Goal: Information Seeking & Learning: Learn about a topic

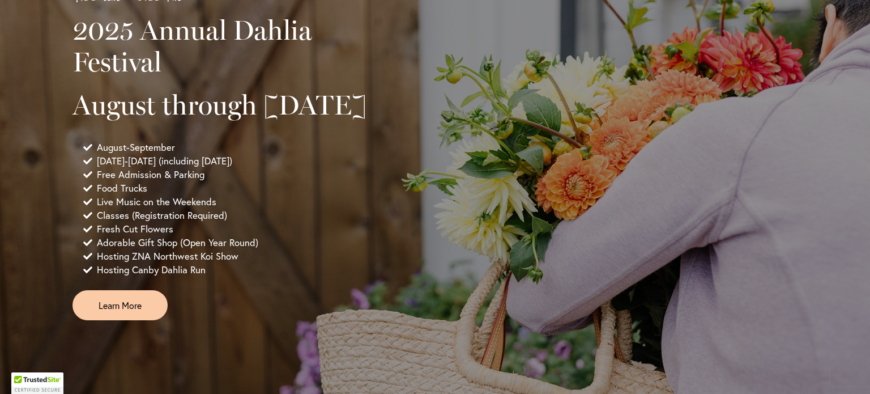
scroll to position [758, 0]
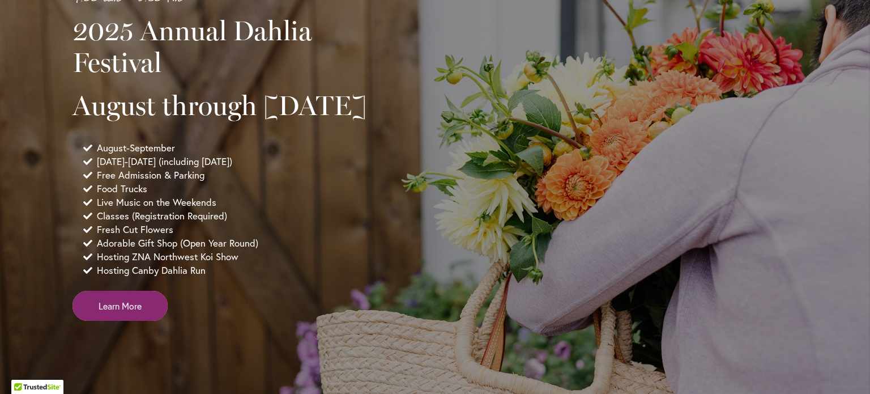
click at [108, 312] on span "Learn More" at bounding box center [120, 305] width 43 height 13
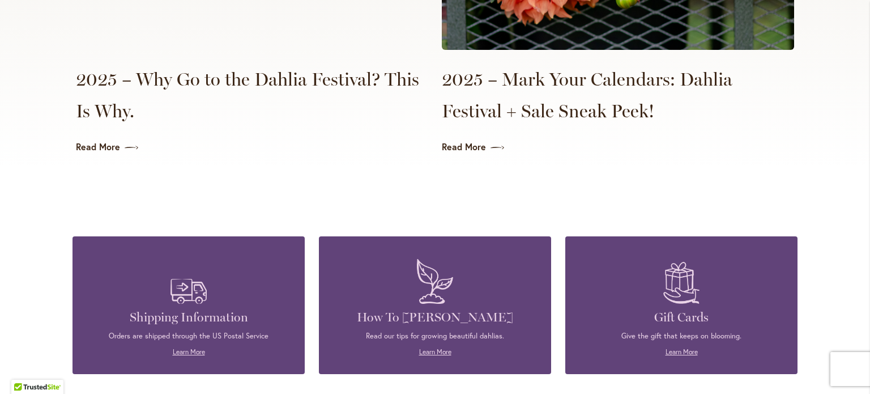
scroll to position [2889, 0]
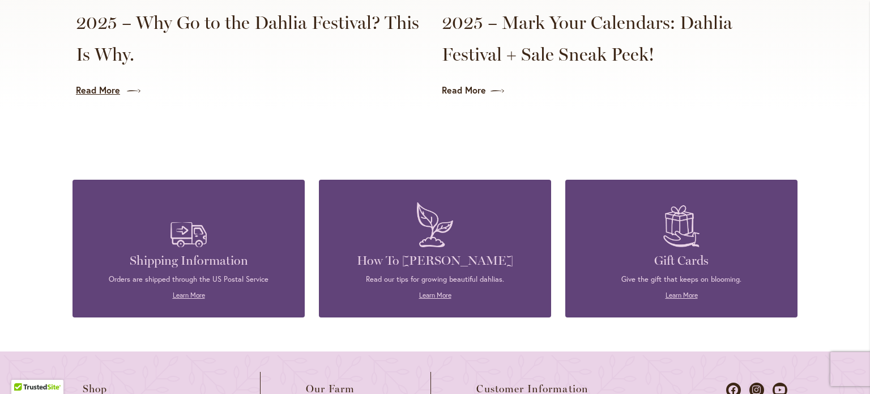
click at [108, 84] on link "Read More" at bounding box center [252, 90] width 352 height 13
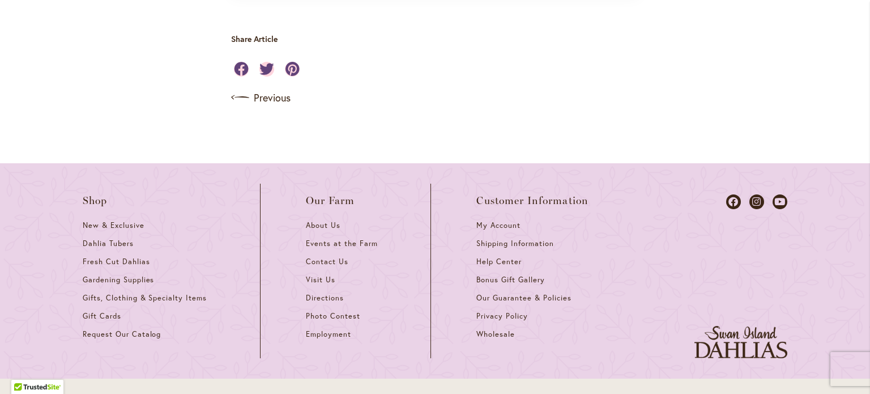
scroll to position [1189, 0]
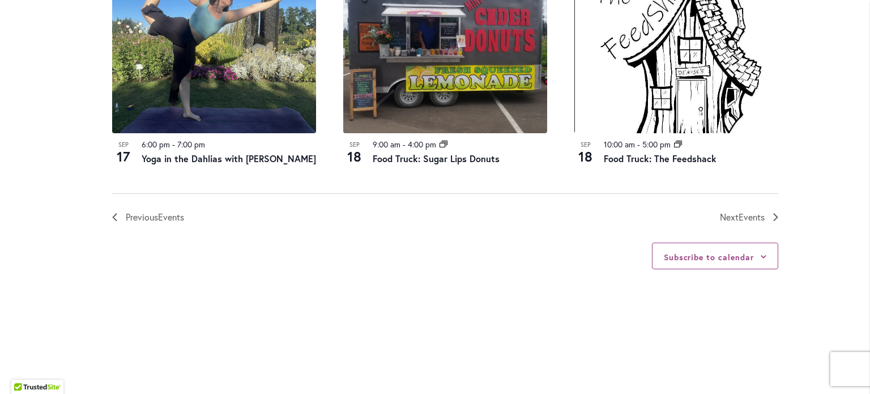
scroll to position [1382, 0]
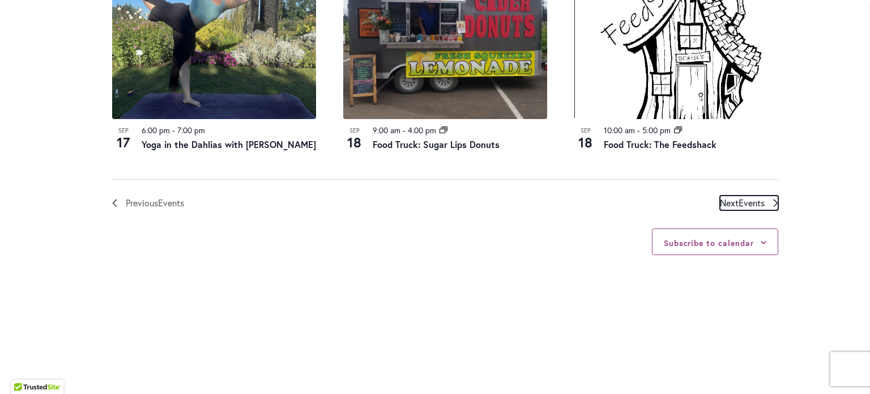
click at [731, 195] on span "Next Events" at bounding box center [742, 202] width 45 height 15
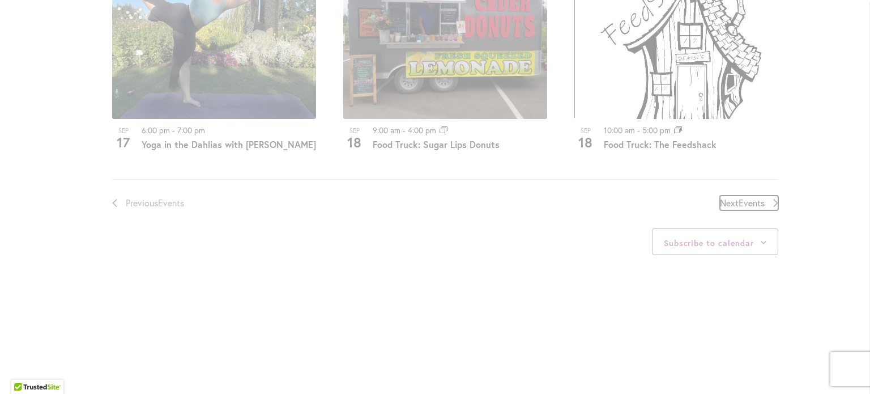
scroll to position [0, 0]
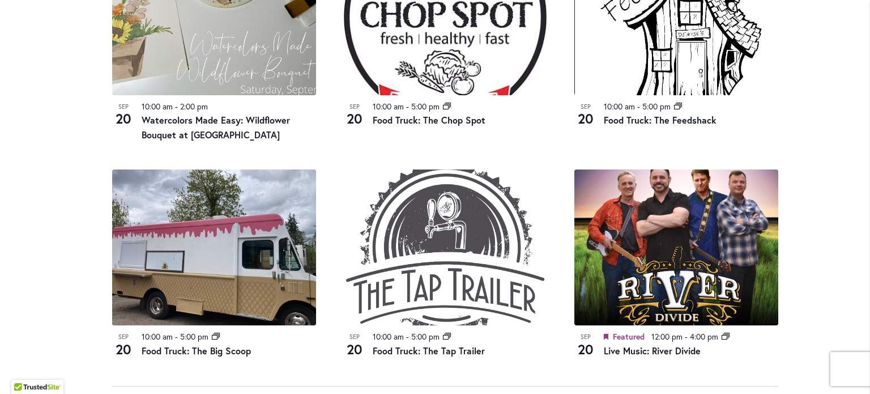
scroll to position [1246, 0]
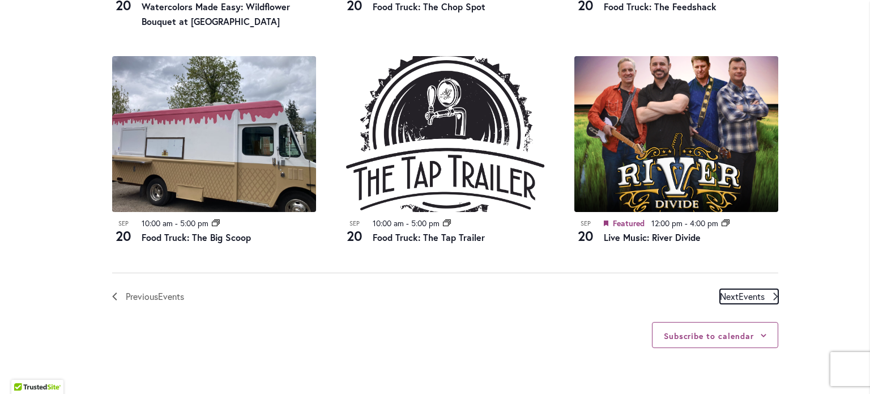
click at [742, 296] on span "Events" at bounding box center [752, 296] width 26 height 12
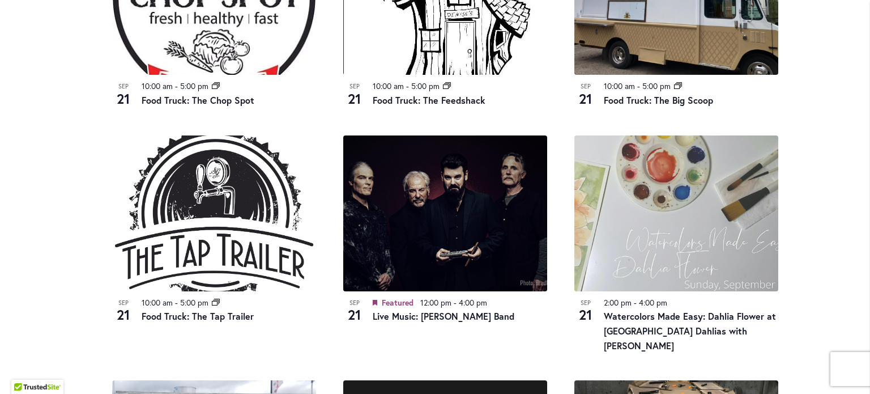
scroll to position [963, 0]
